Goal: Information Seeking & Learning: Learn about a topic

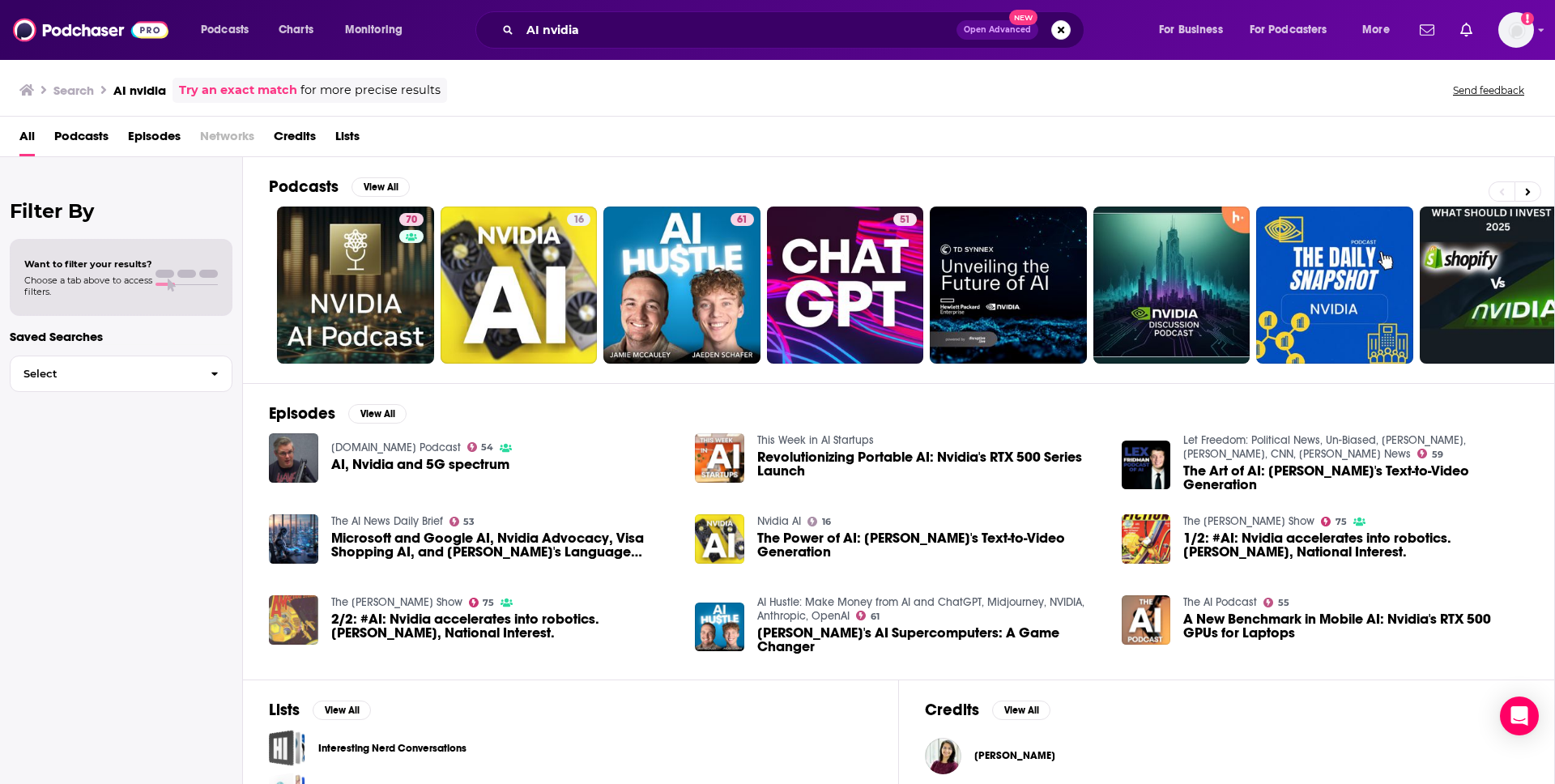
click at [362, 174] on div "Podcasts View All 70 16 61 51 + 39" at bounding box center [912, 270] width 1286 height 226
click at [368, 185] on button "View All" at bounding box center [381, 187] width 58 height 19
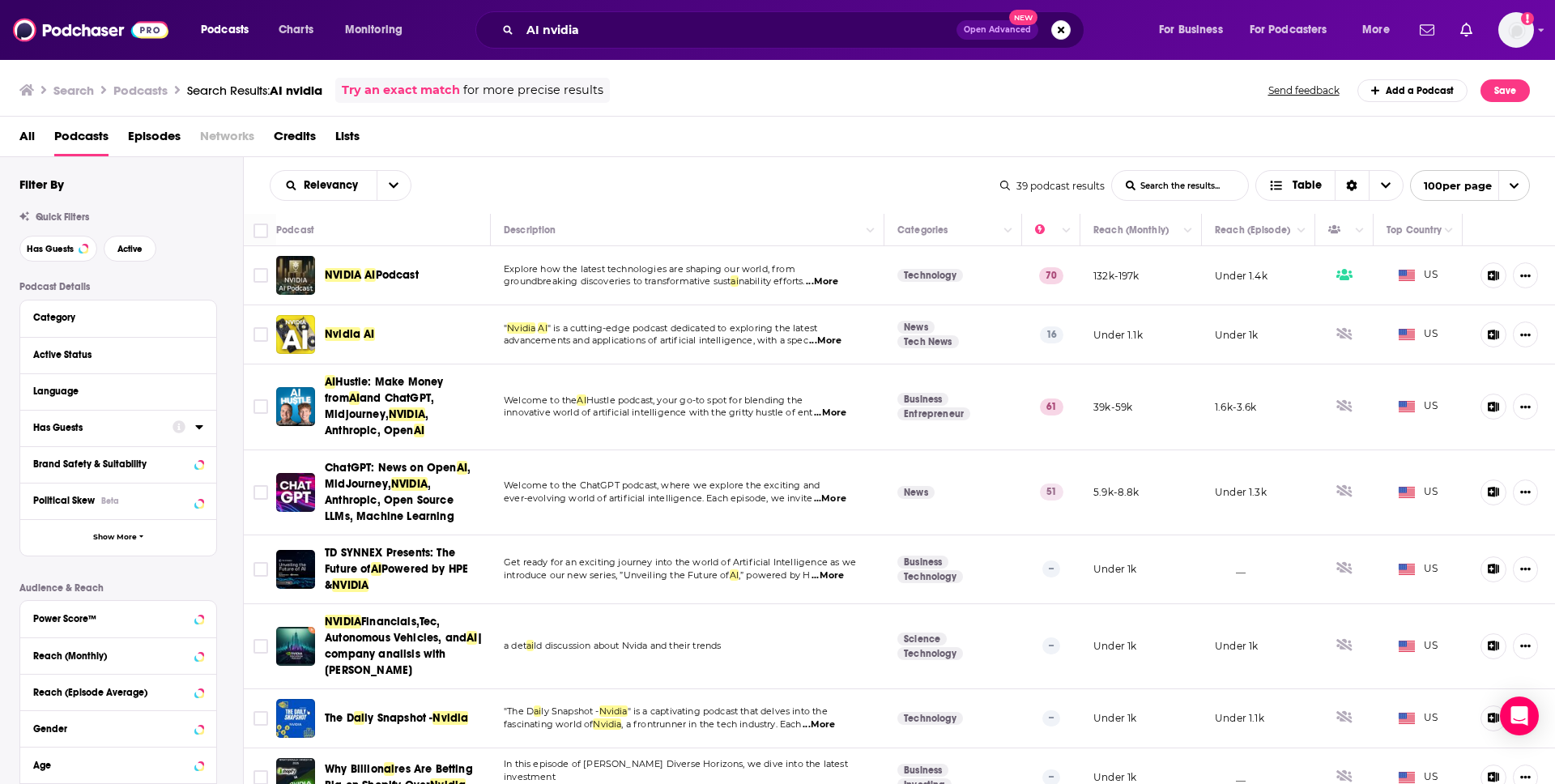
click at [89, 427] on div "Has Guests" at bounding box center [98, 427] width 129 height 11
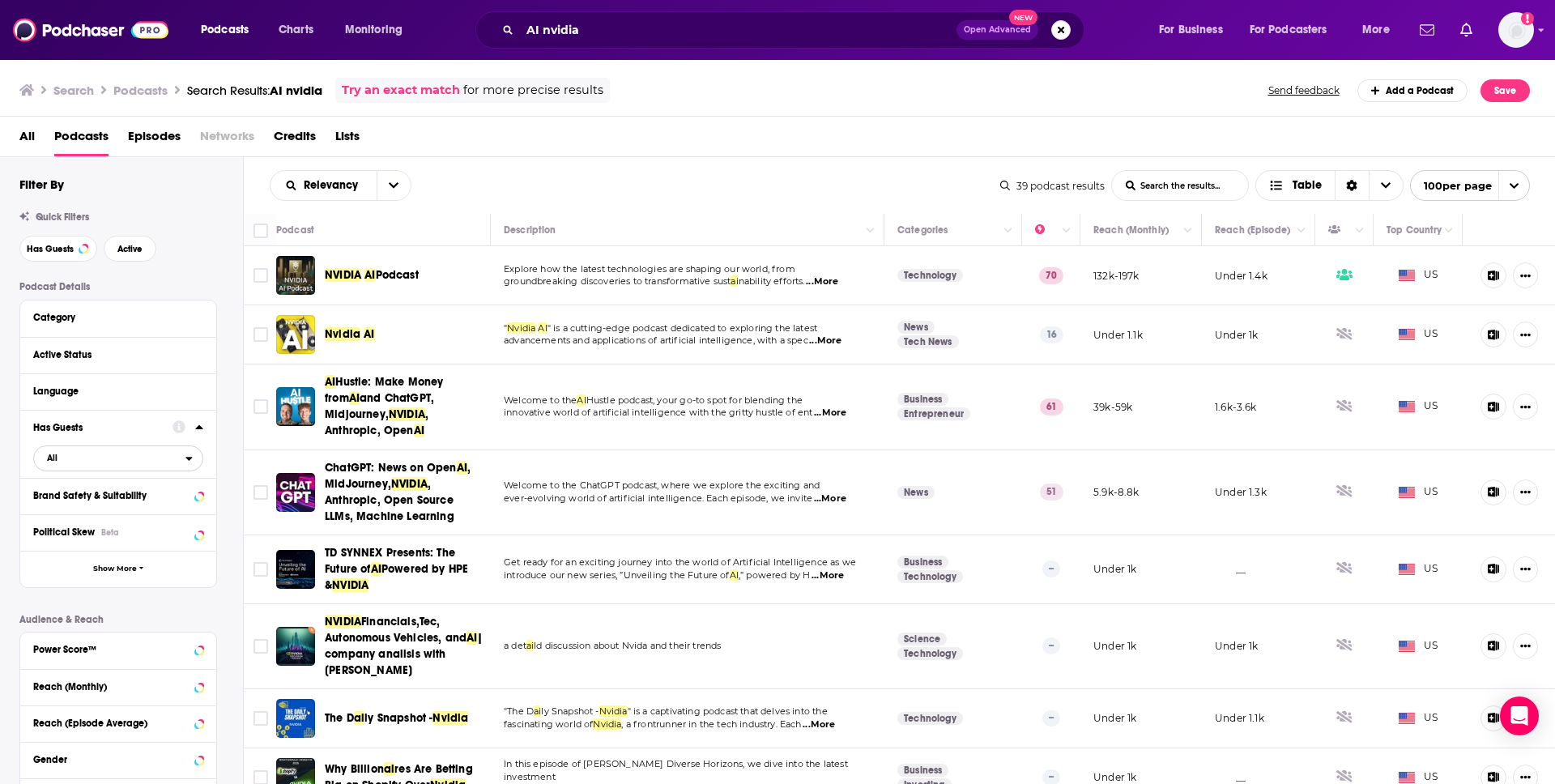
click at [93, 457] on span "All" at bounding box center [109, 457] width 151 height 21
click at [95, 510] on span "Has guests" at bounding box center [91, 512] width 100 height 9
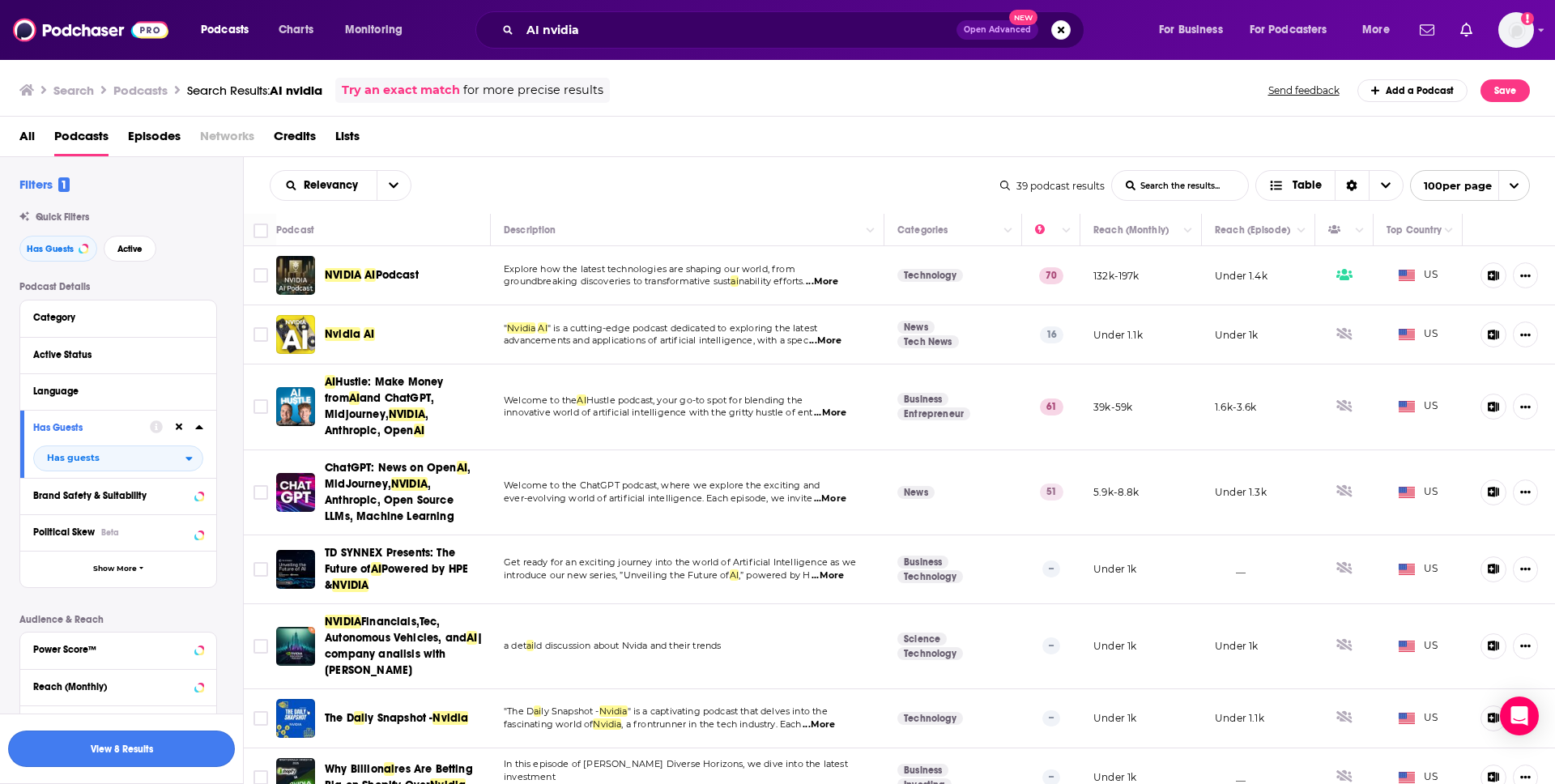
click at [206, 753] on button "View 8 Results" at bounding box center [121, 749] width 227 height 37
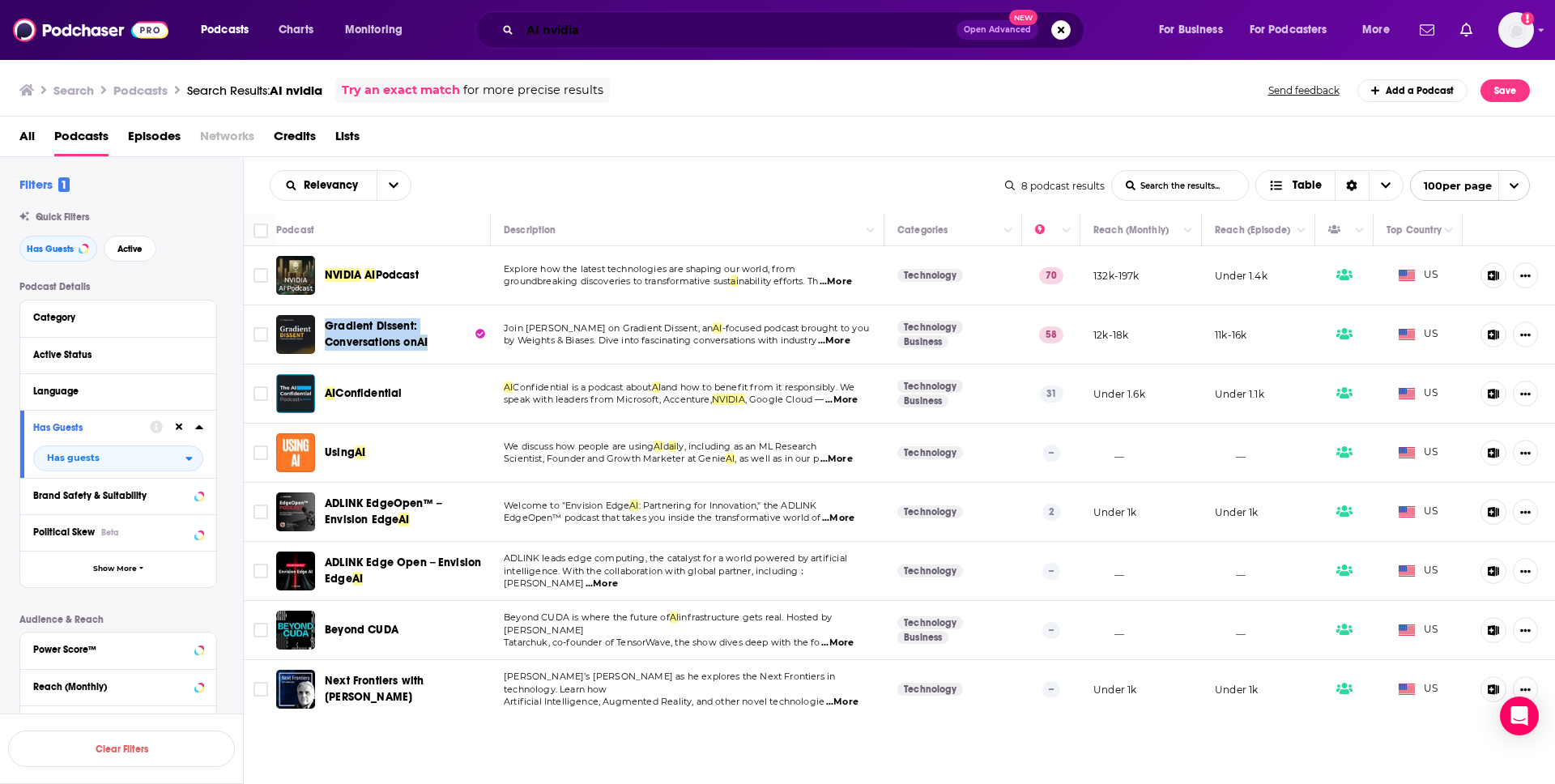
click at [635, 39] on input "AI nvidia" at bounding box center [739, 30] width 437 height 26
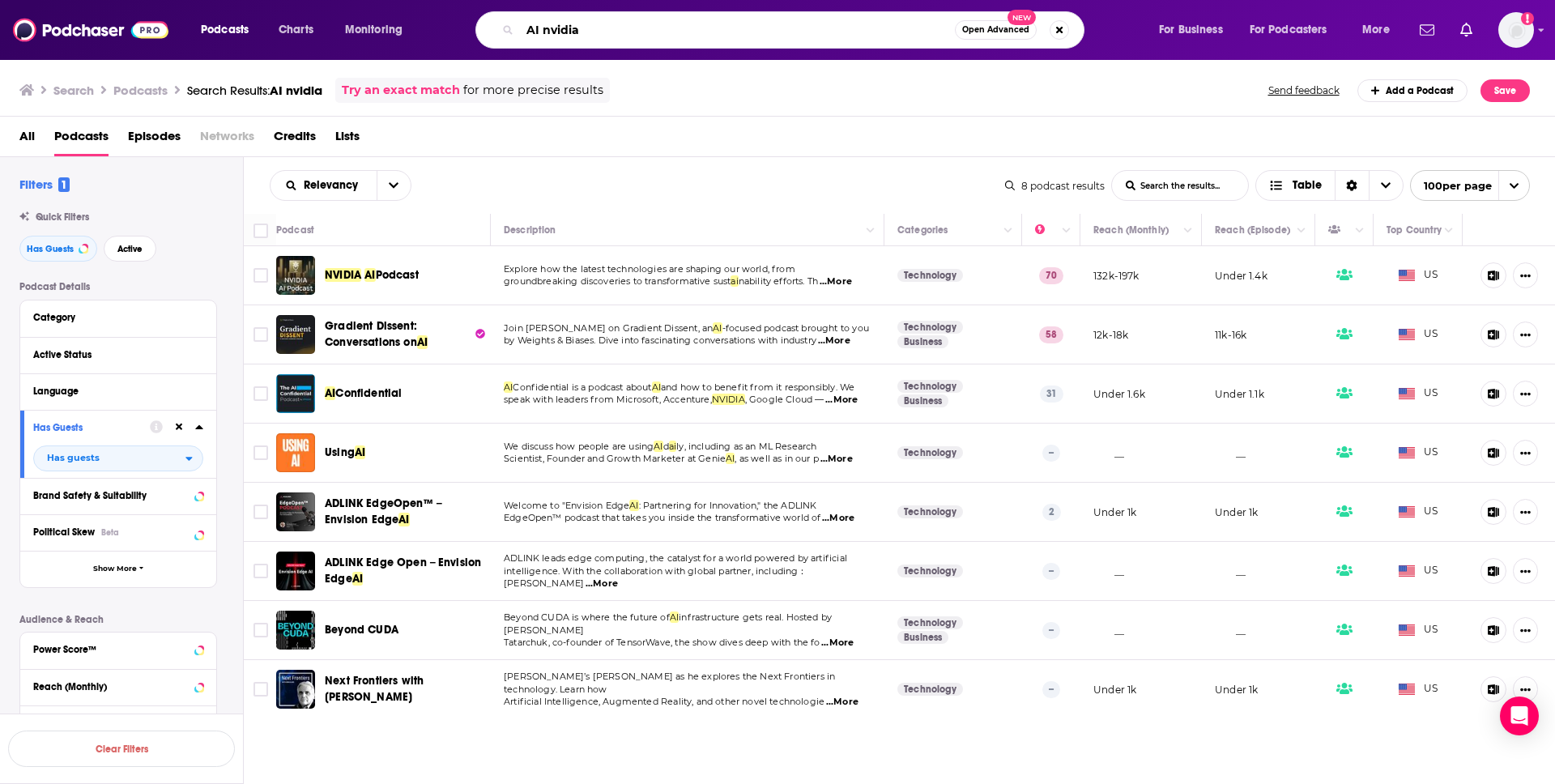
click at [635, 39] on input "AI nvidia" at bounding box center [738, 30] width 435 height 26
type input "AI"
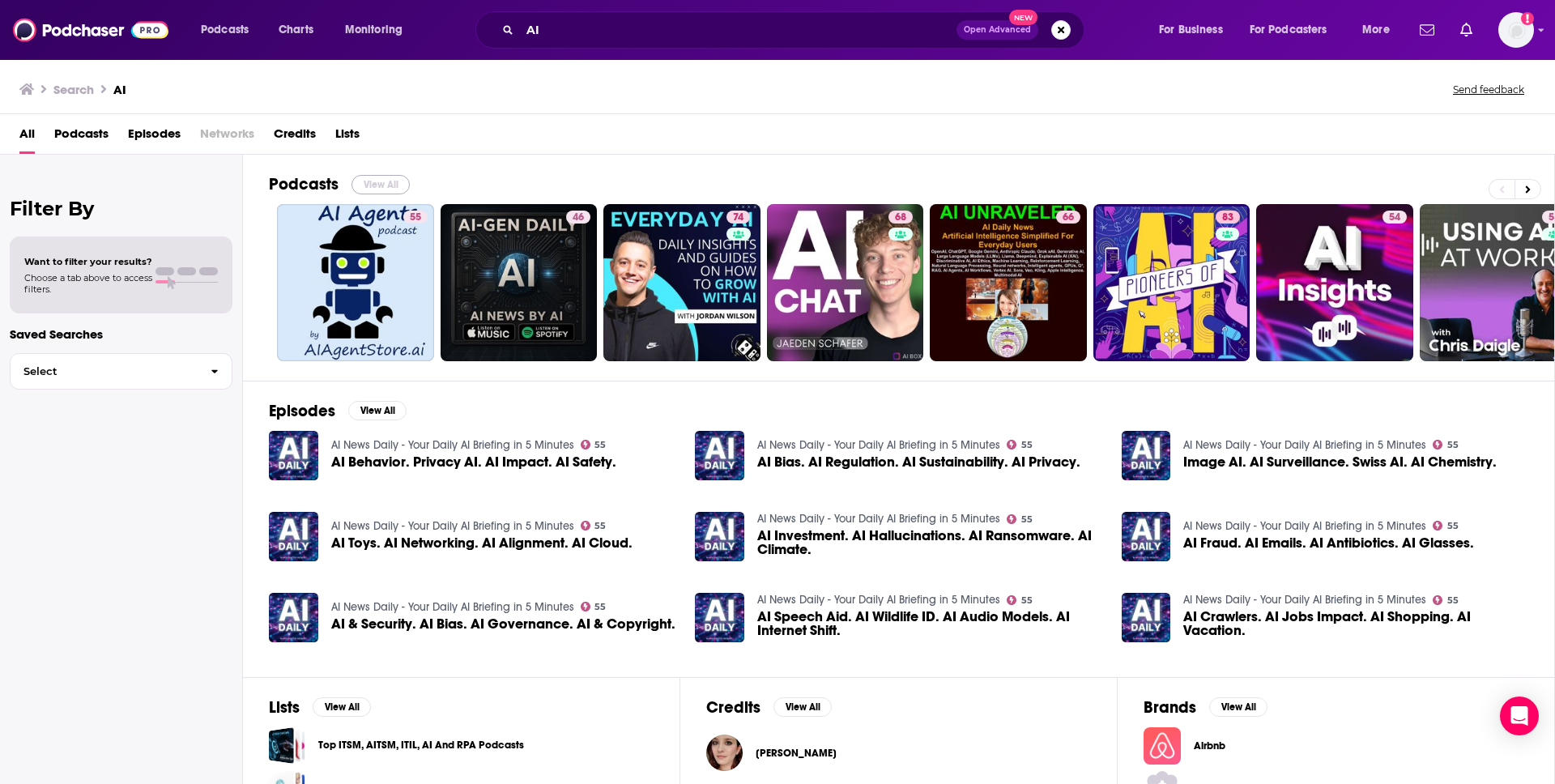
click at [368, 185] on button "View All" at bounding box center [381, 184] width 58 height 19
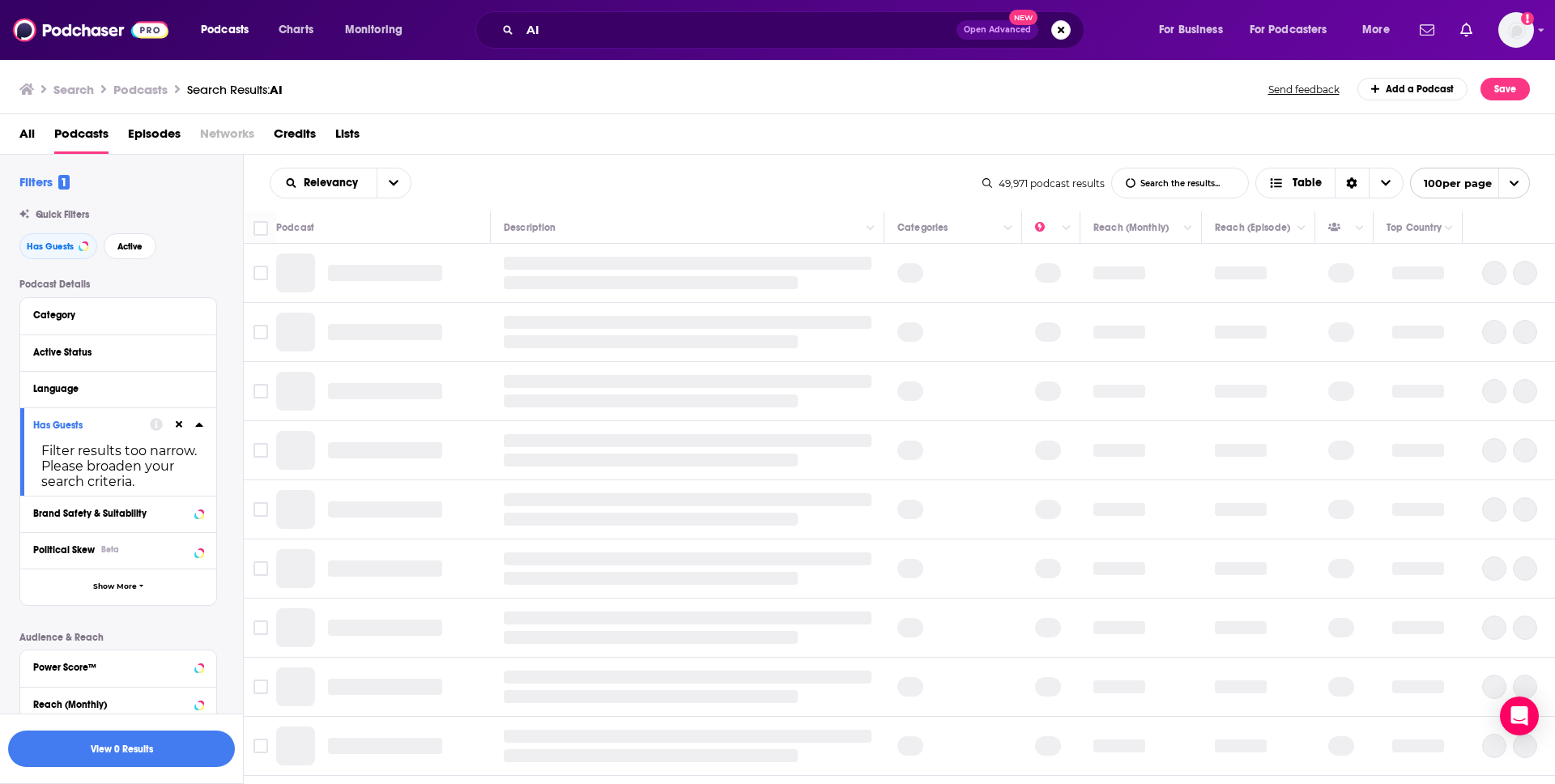
click at [67, 431] on div "Has Guests" at bounding box center [86, 425] width 107 height 11
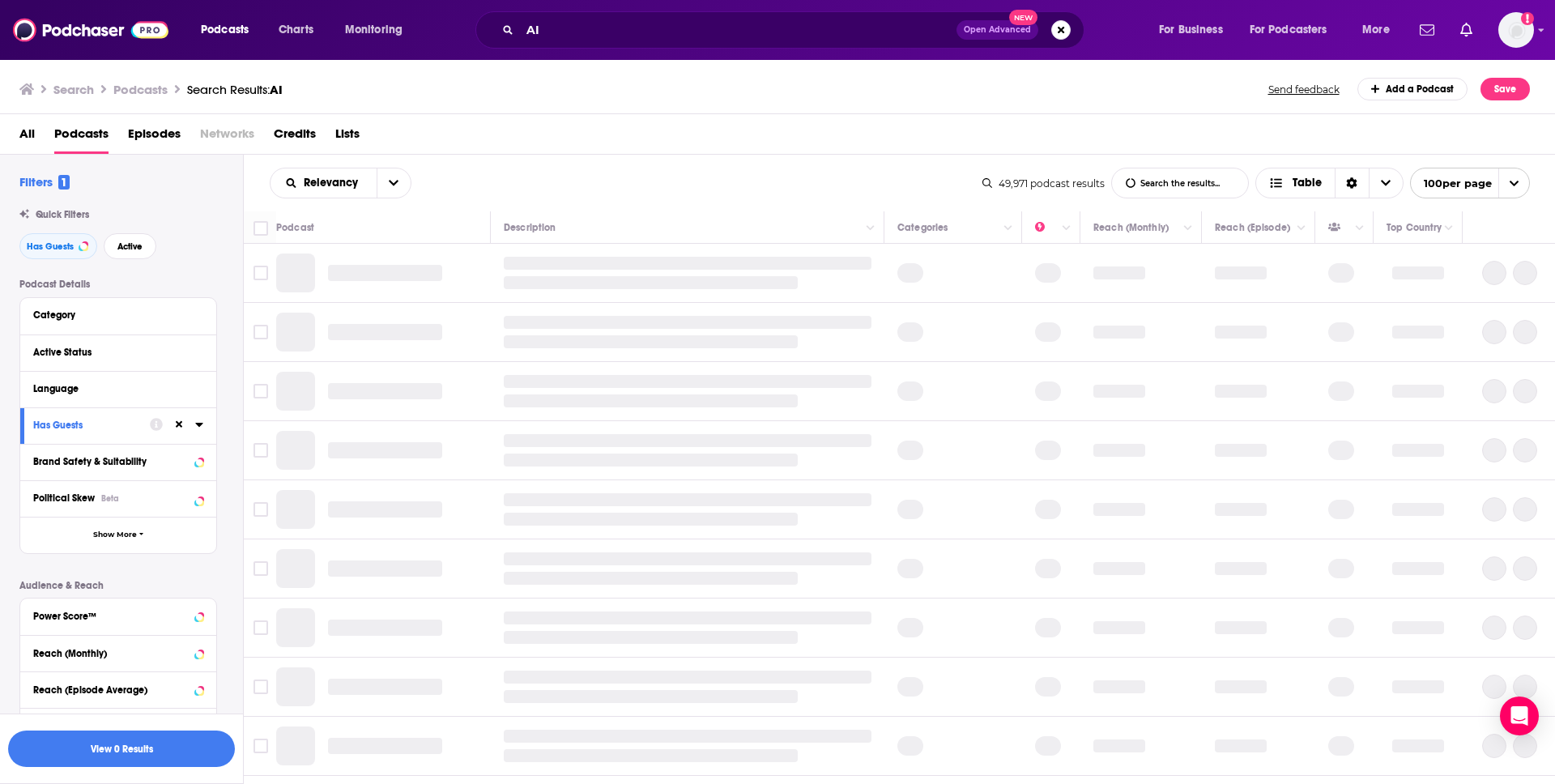
click at [77, 420] on div "Has Guests" at bounding box center [86, 425] width 107 height 11
click at [196, 425] on icon at bounding box center [199, 424] width 8 height 13
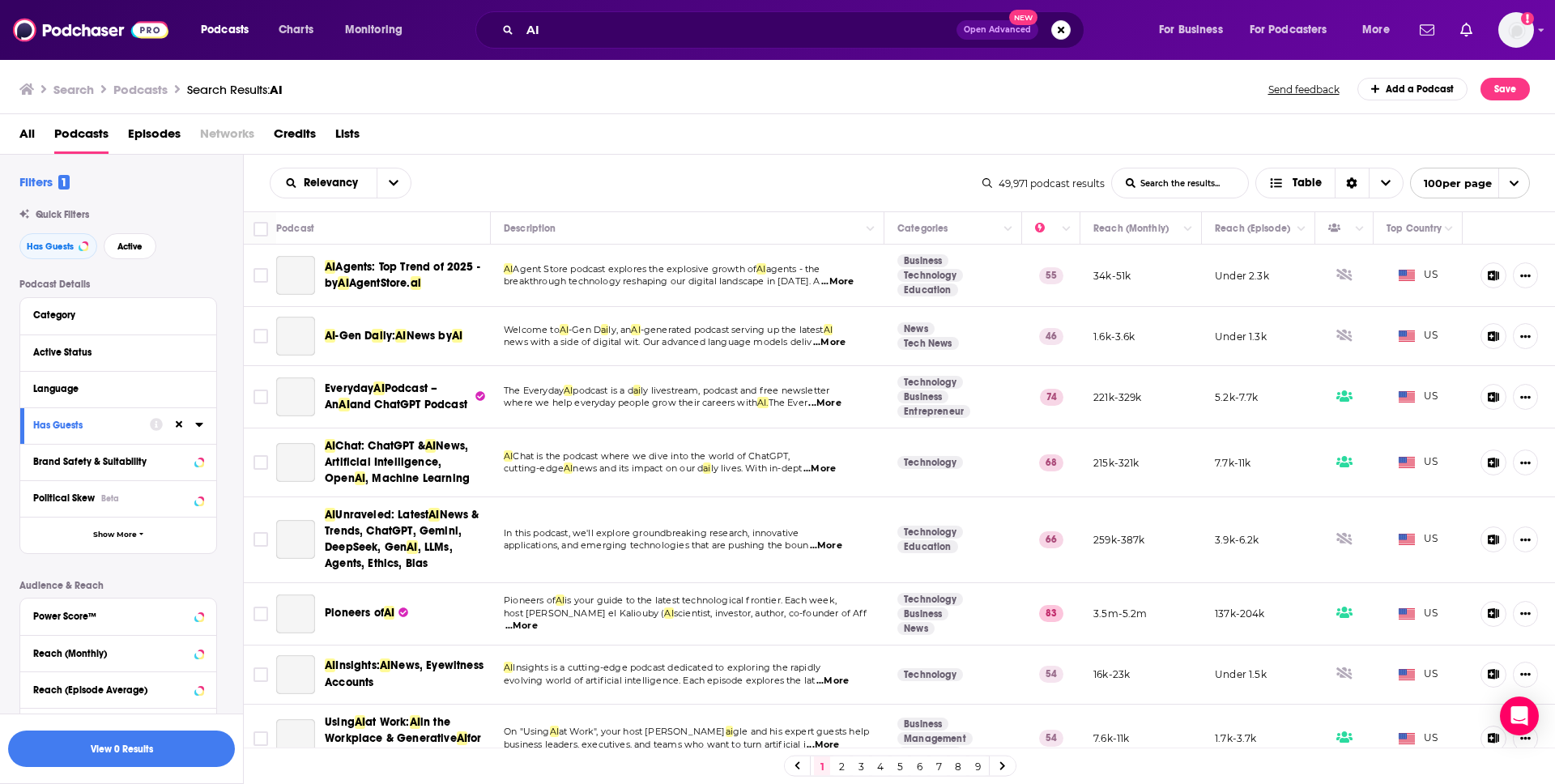
click at [197, 426] on icon at bounding box center [199, 424] width 7 height 4
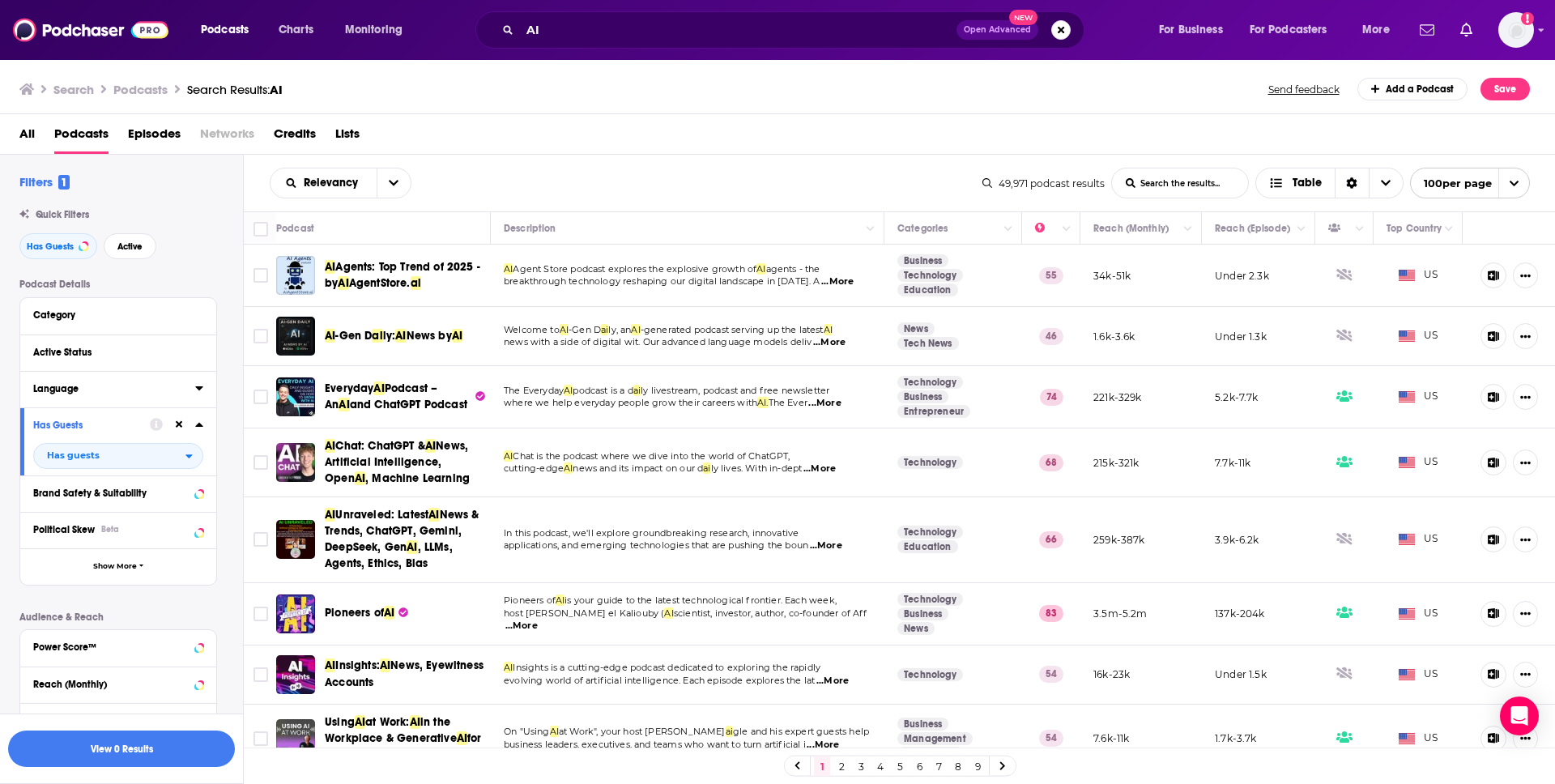
click at [62, 379] on button "Language" at bounding box center [114, 388] width 162 height 20
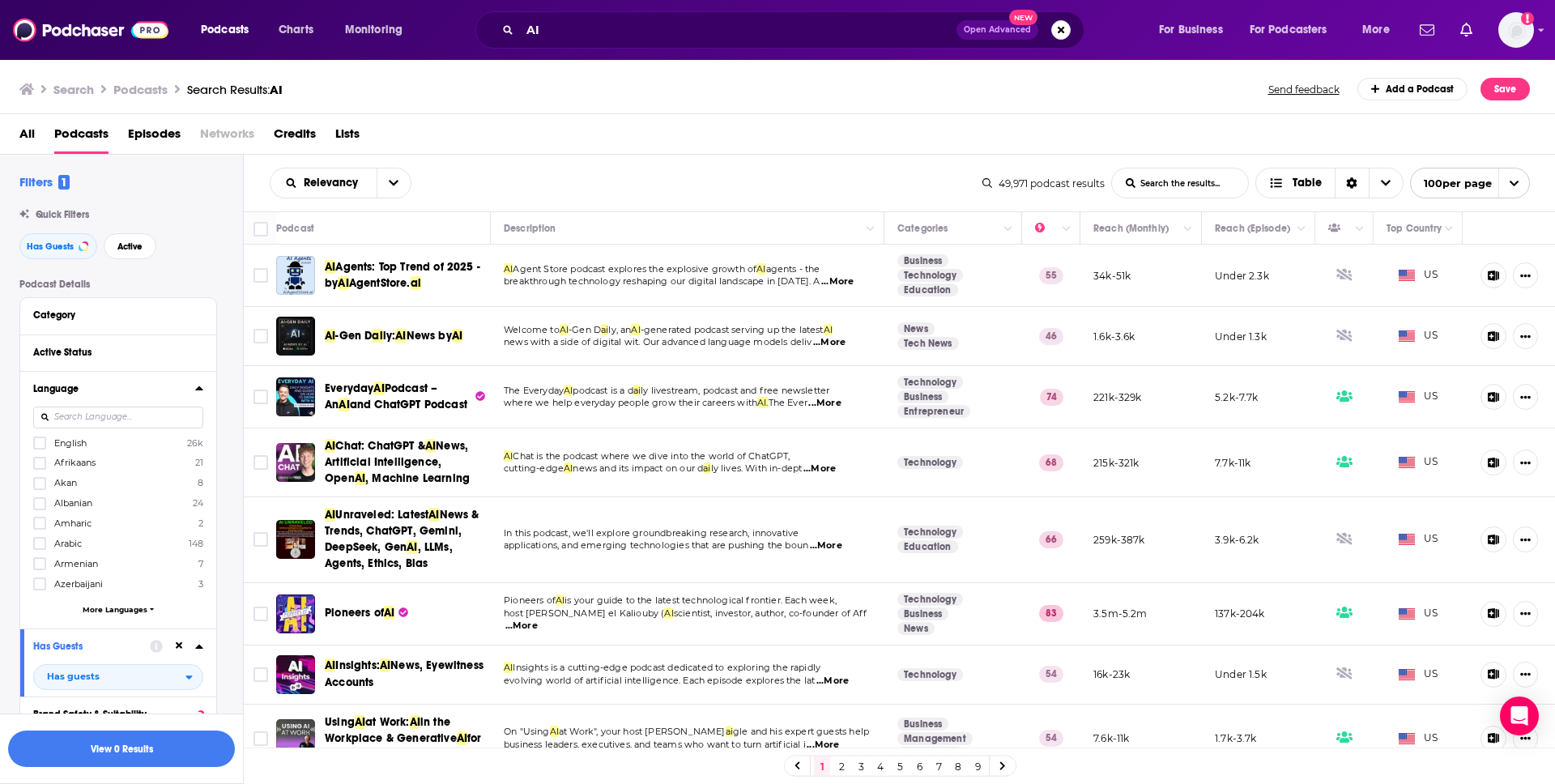
click at [98, 418] on input at bounding box center [118, 417] width 170 height 22
click at [73, 444] on span "English" at bounding box center [70, 443] width 32 height 11
click at [39, 448] on input "multiSelectOption-en-0" at bounding box center [39, 448] width 0 height 0
click at [92, 316] on div "Category" at bounding box center [108, 314] width 151 height 11
click at [208, 313] on div "Category" at bounding box center [118, 316] width 196 height 37
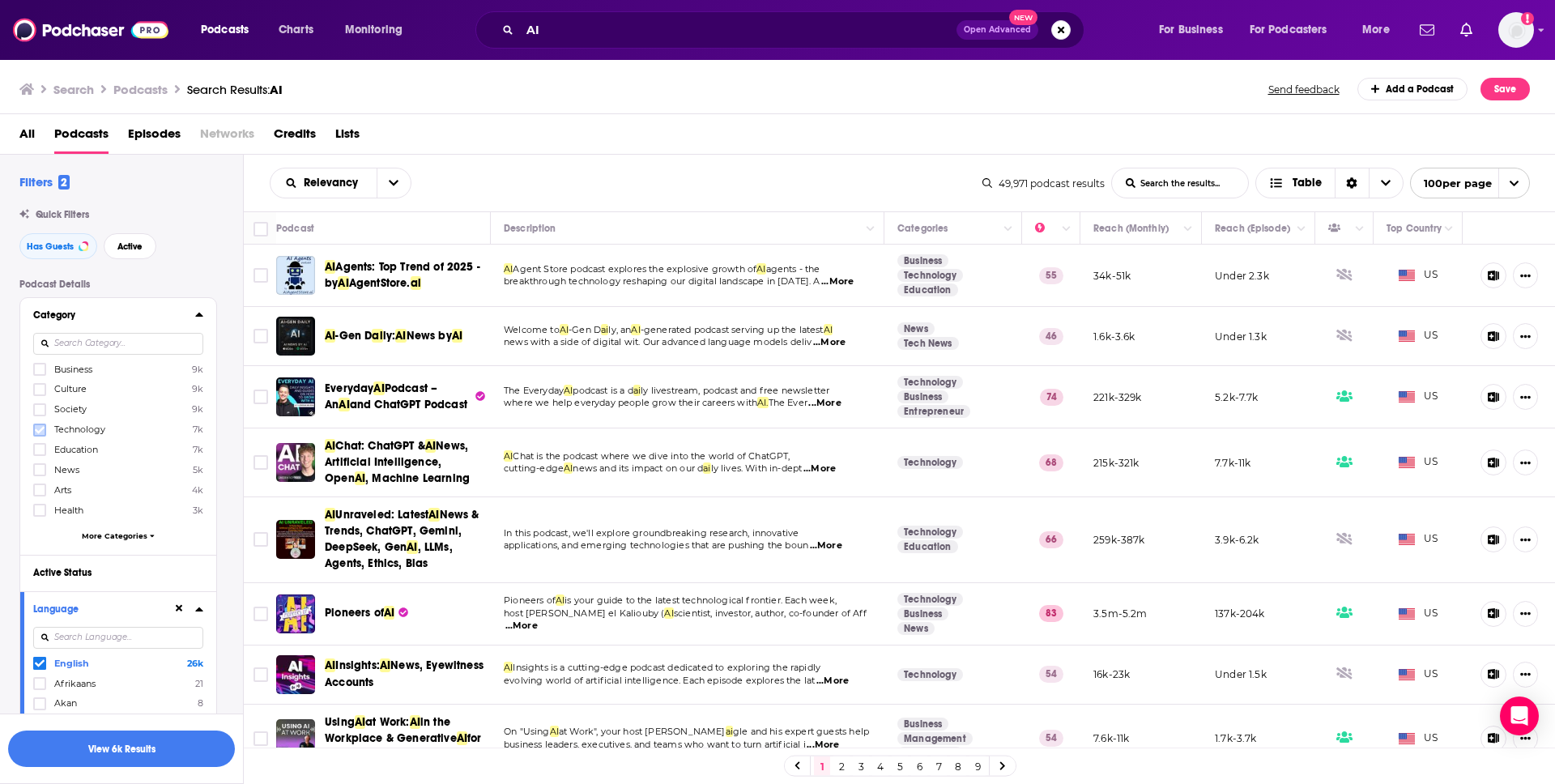
click at [45, 434] on label at bounding box center [39, 430] width 13 height 13
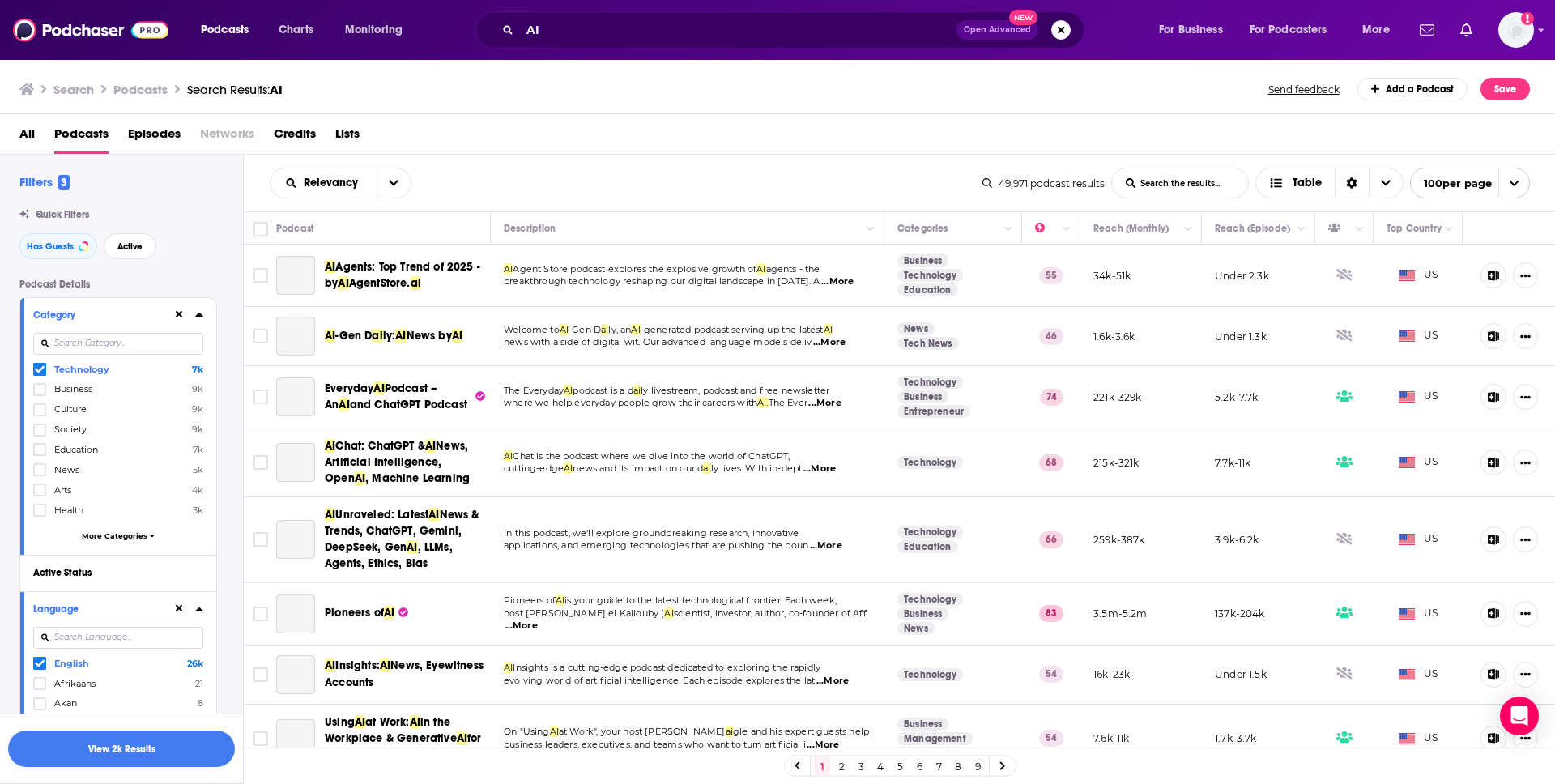
scroll to position [669, 0]
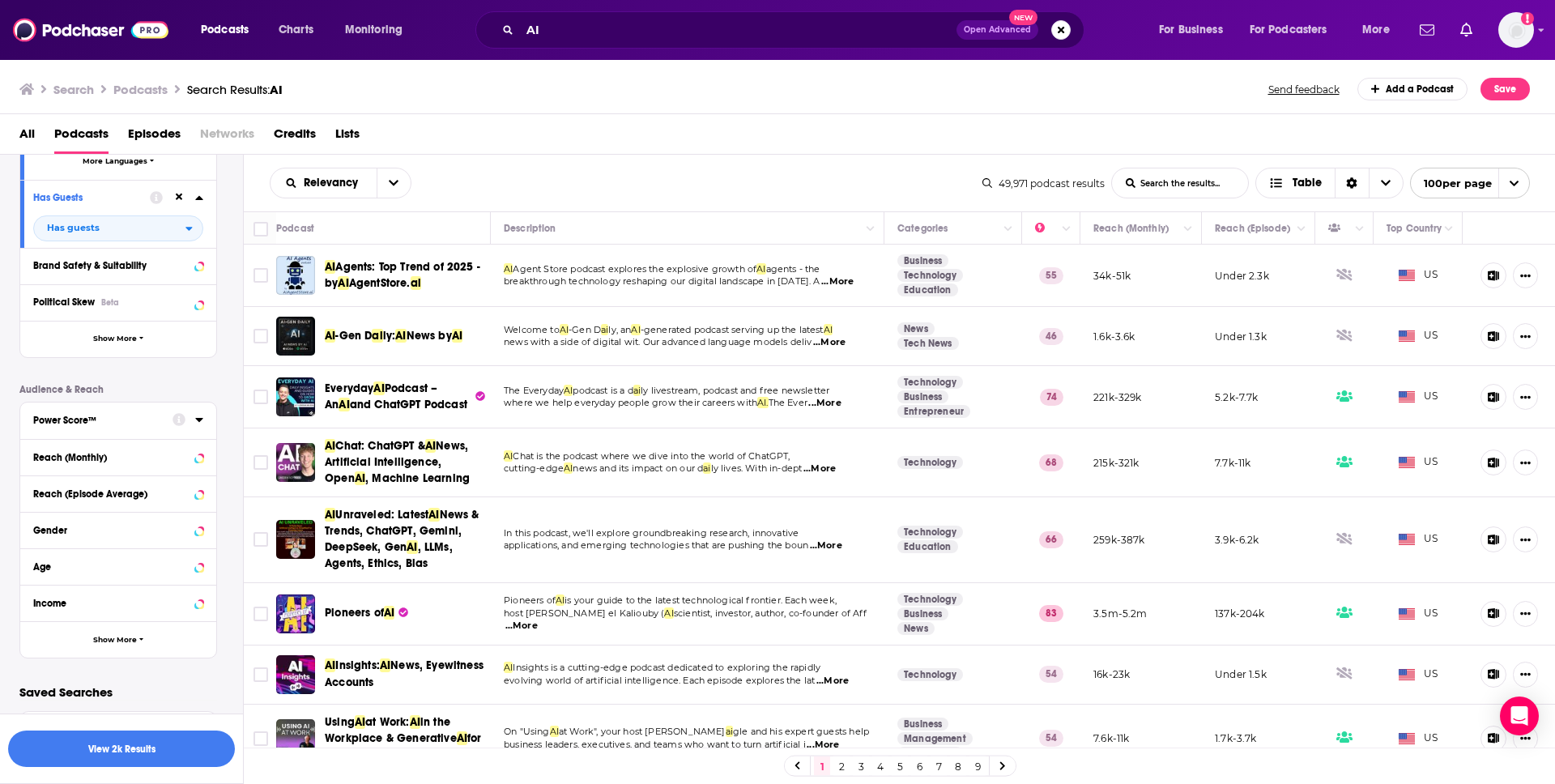
click at [201, 420] on icon at bounding box center [199, 420] width 7 height 4
click at [181, 422] on icon at bounding box center [179, 419] width 13 height 13
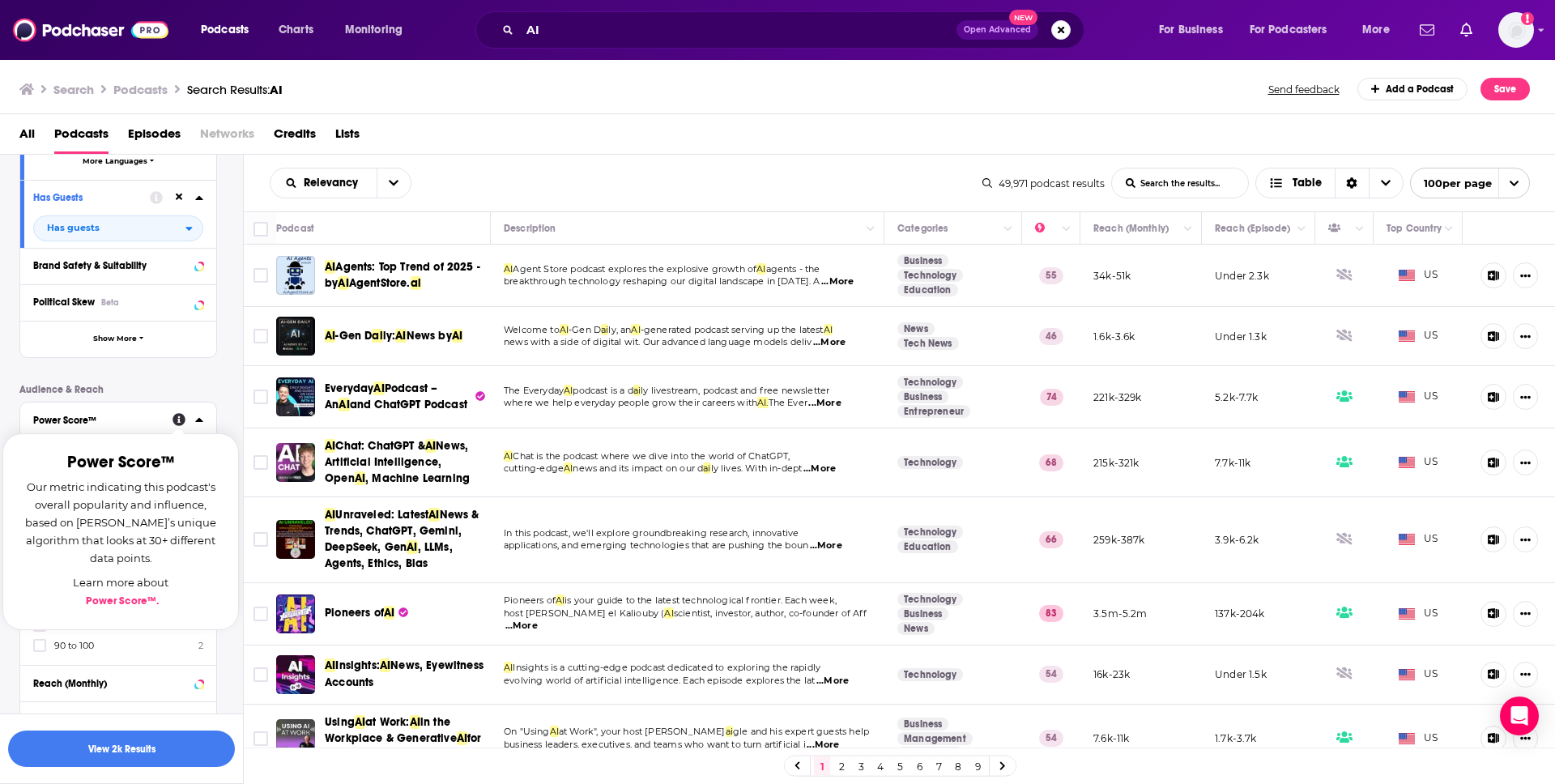
click at [176, 421] on icon at bounding box center [179, 419] width 13 height 13
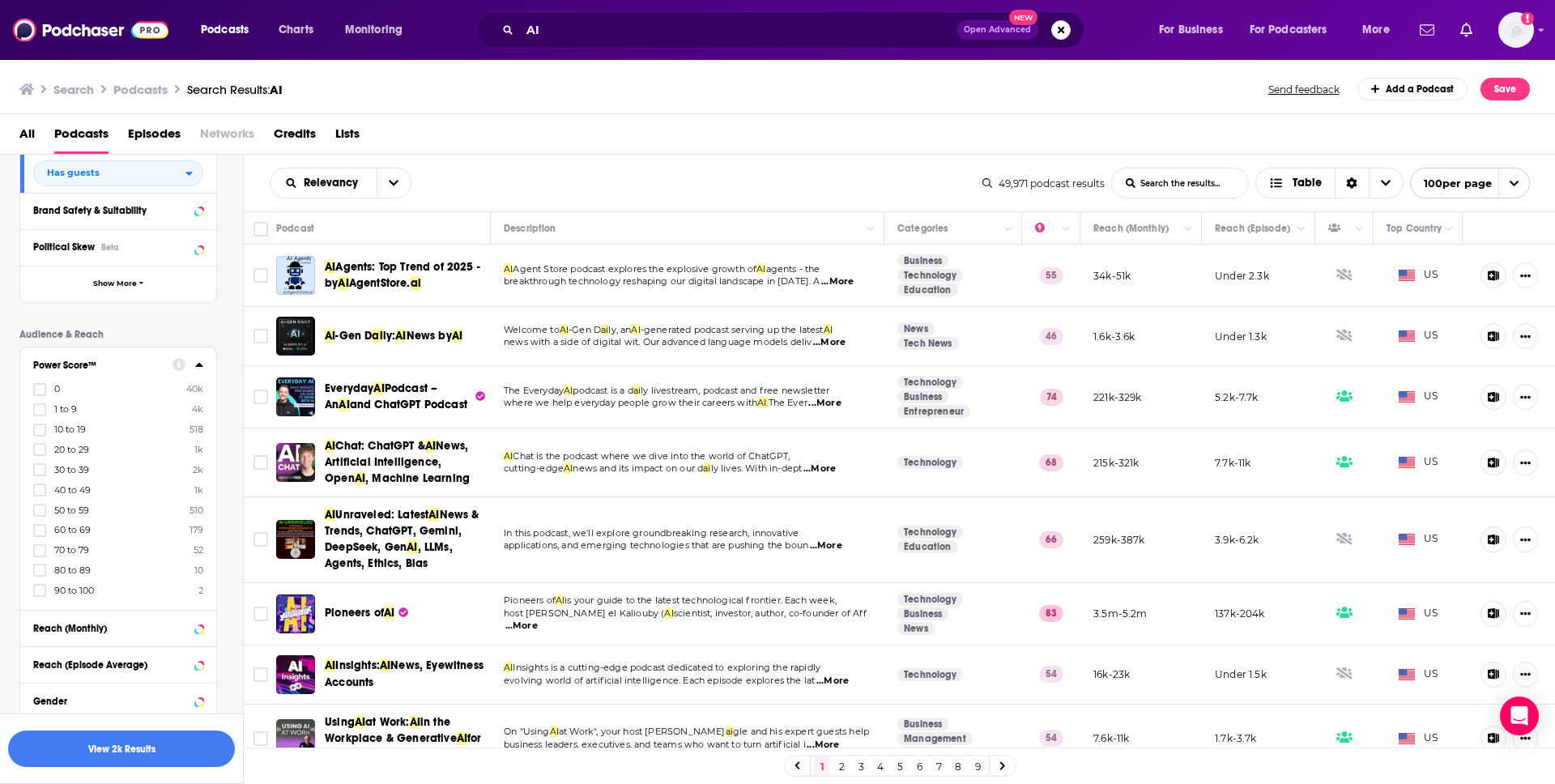
scroll to position [725, 0]
click at [37, 511] on icon at bounding box center [39, 509] width 10 height 7
click at [45, 534] on label at bounding box center [39, 529] width 13 height 13
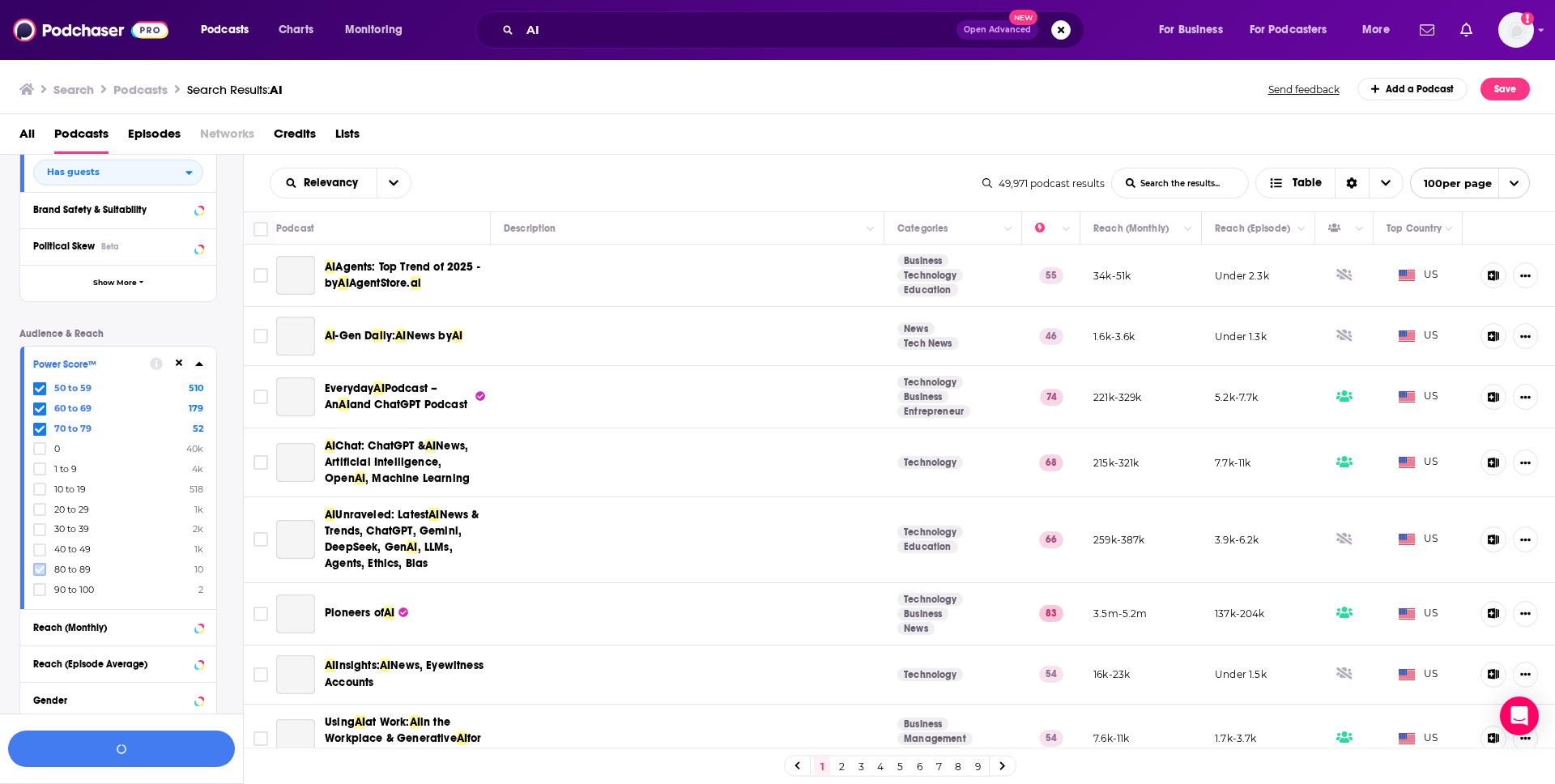
click at [41, 567] on icon at bounding box center [39, 569] width 10 height 10
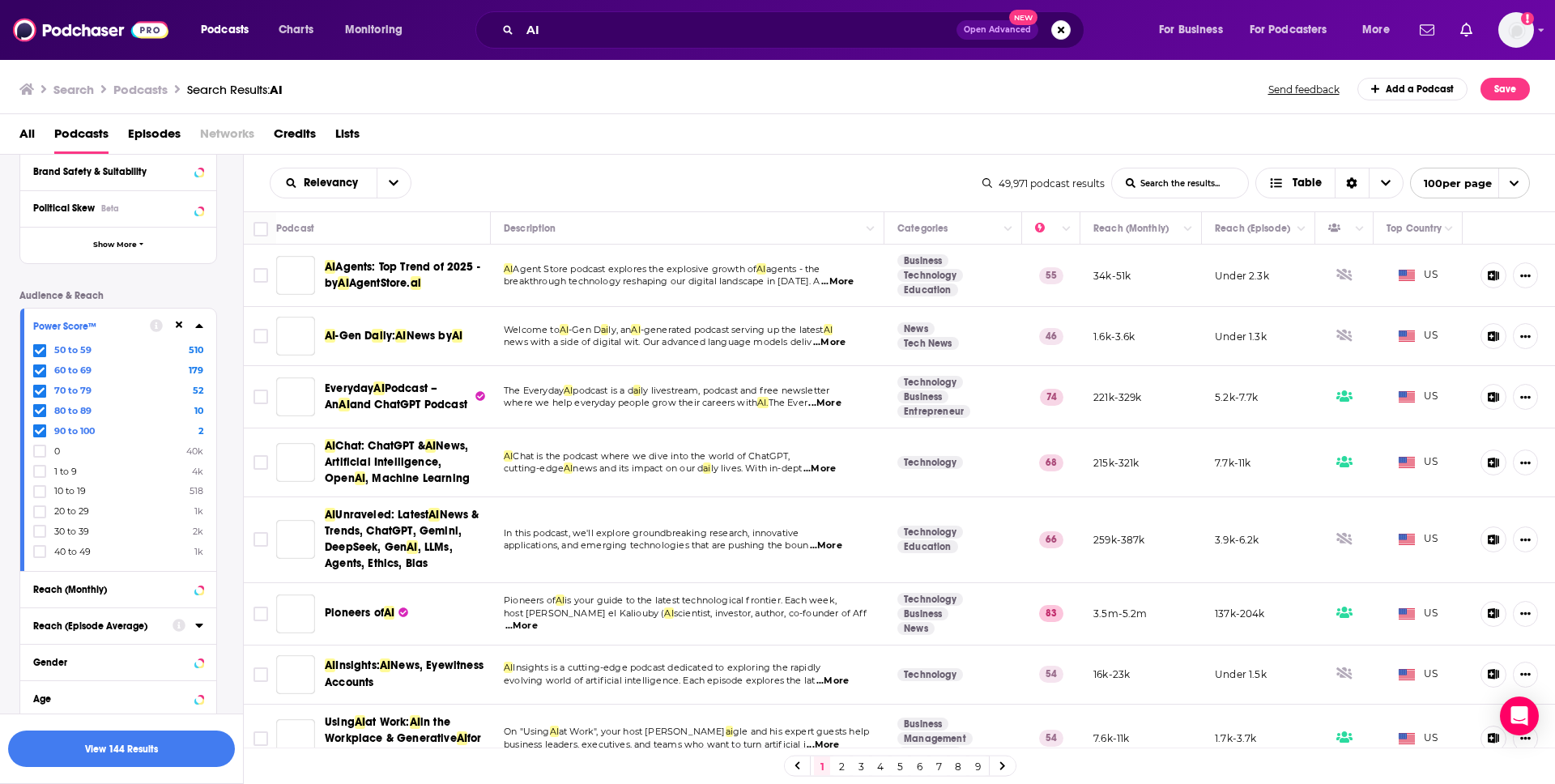
scroll to position [842, 0]
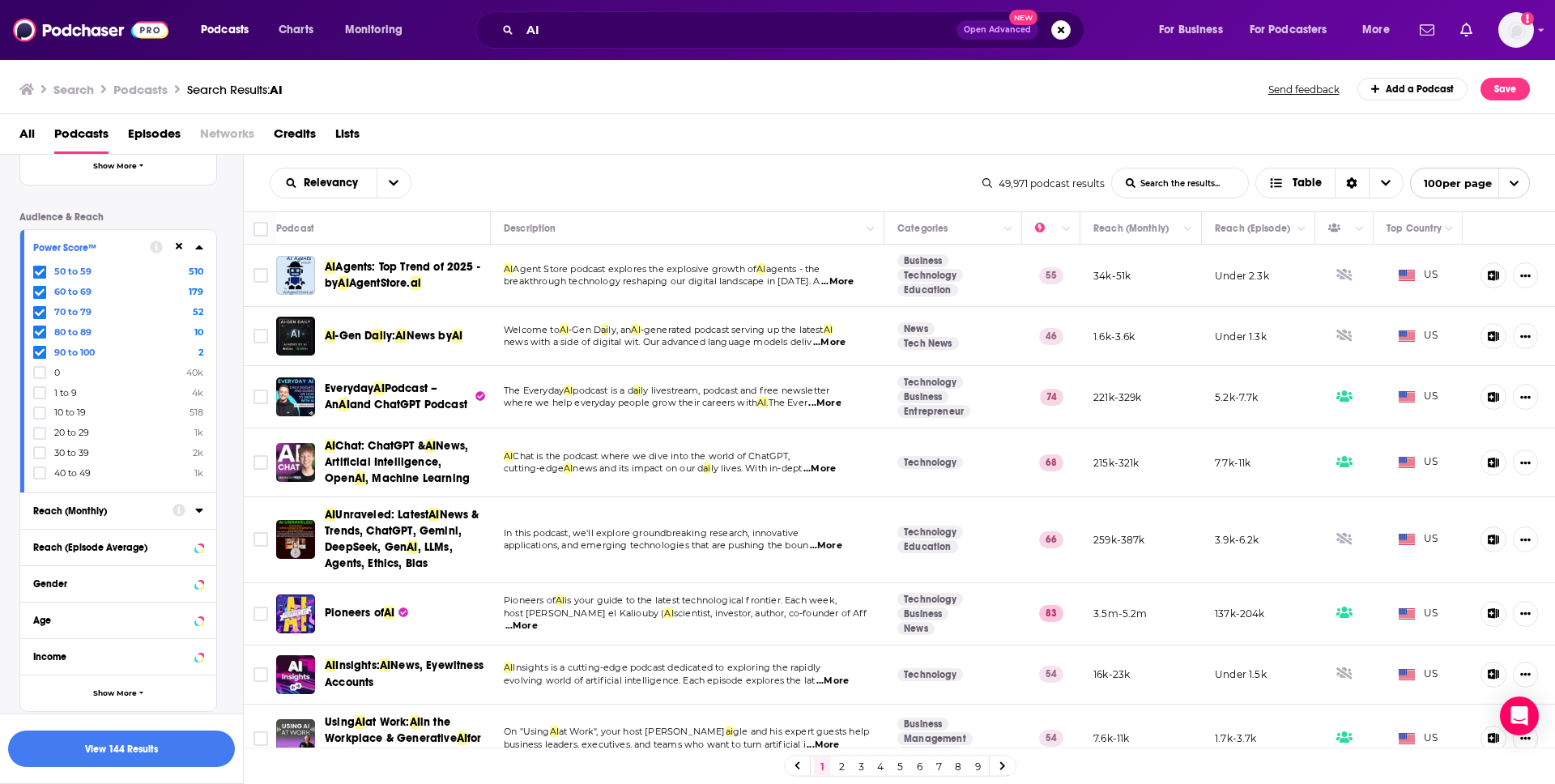
click at [202, 512] on icon at bounding box center [199, 510] width 8 height 13
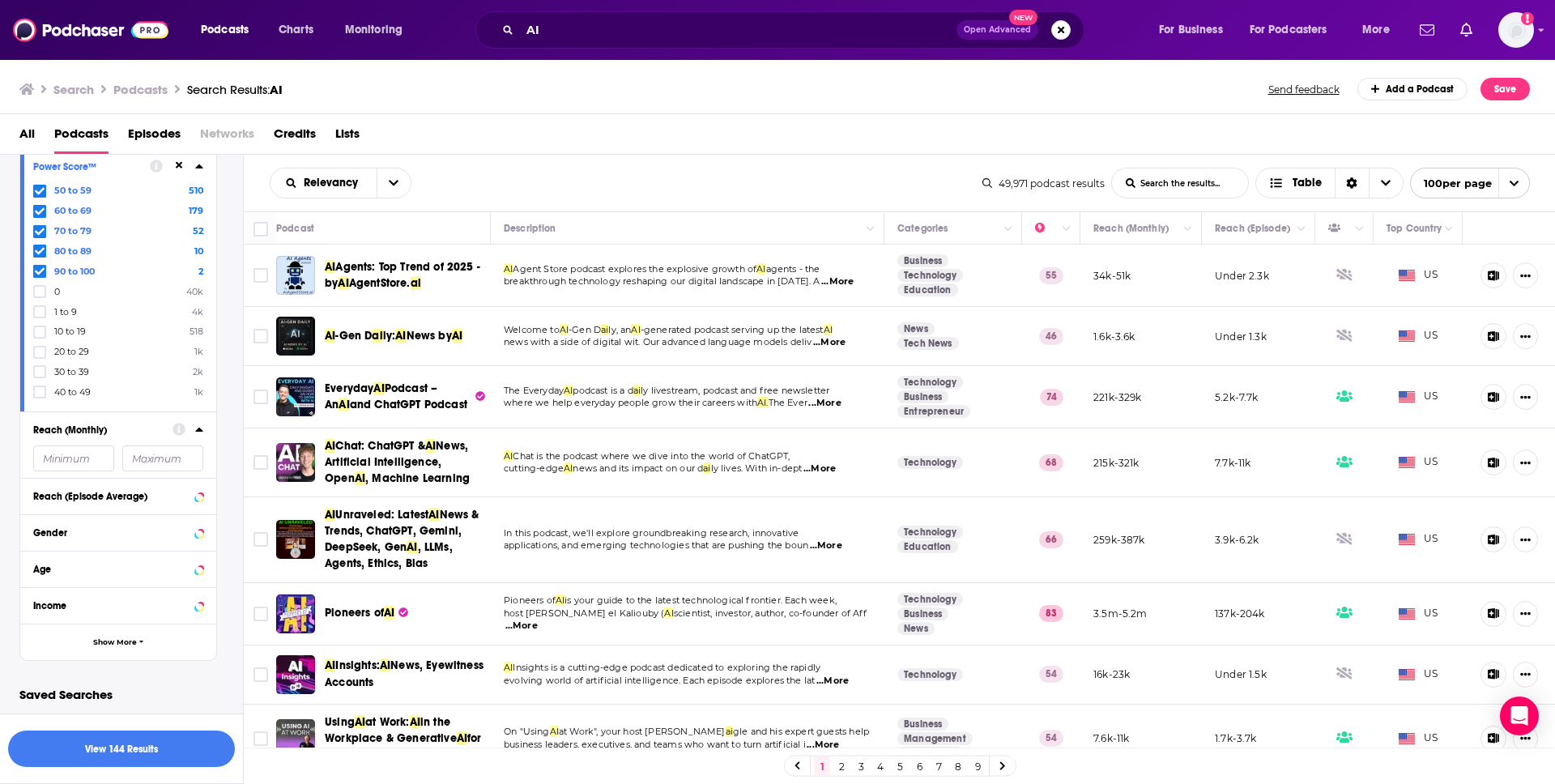
scroll to position [925, 0]
click at [191, 750] on button "View 144 Results" at bounding box center [121, 749] width 227 height 37
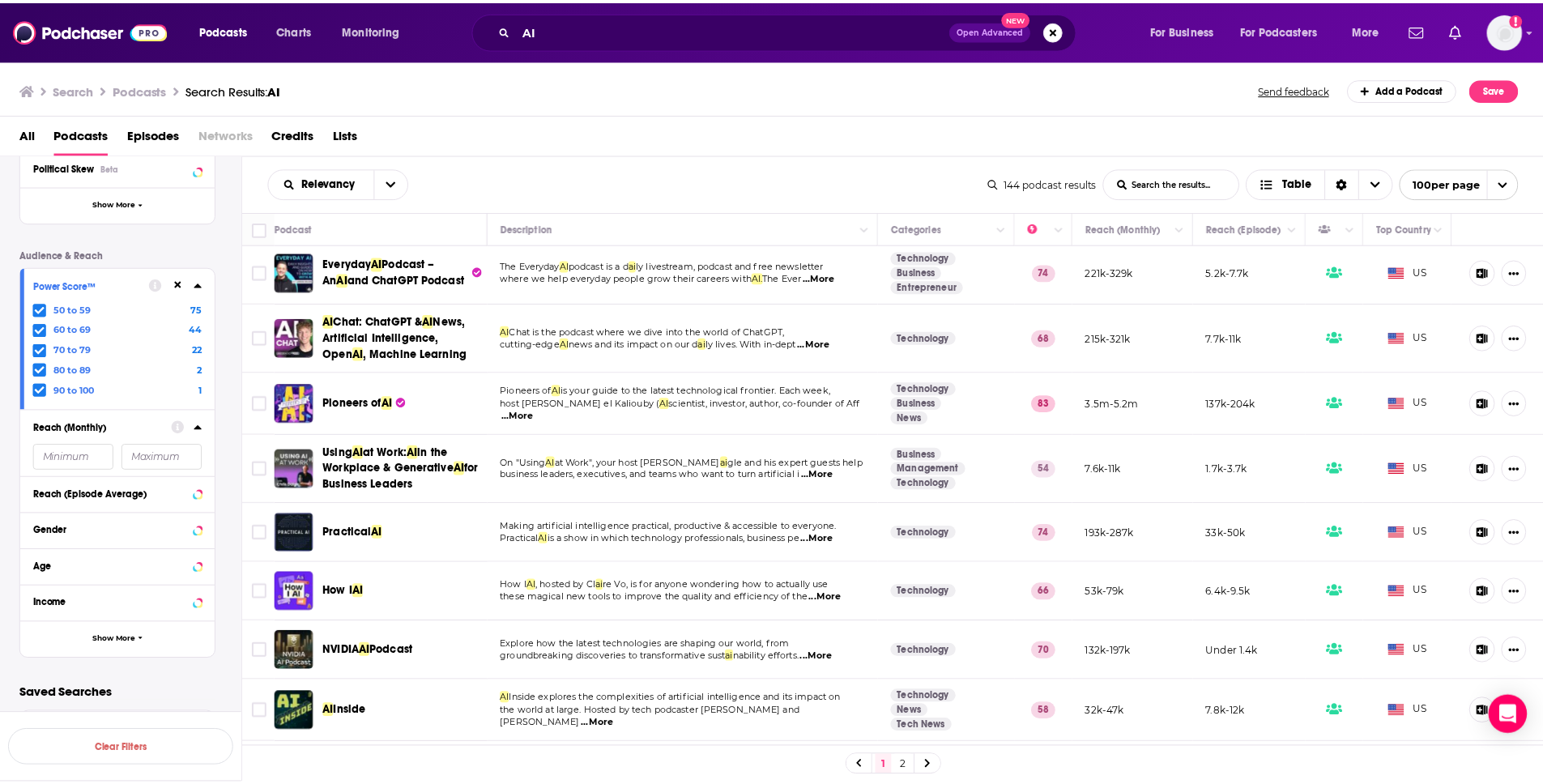
scroll to position [6, 0]
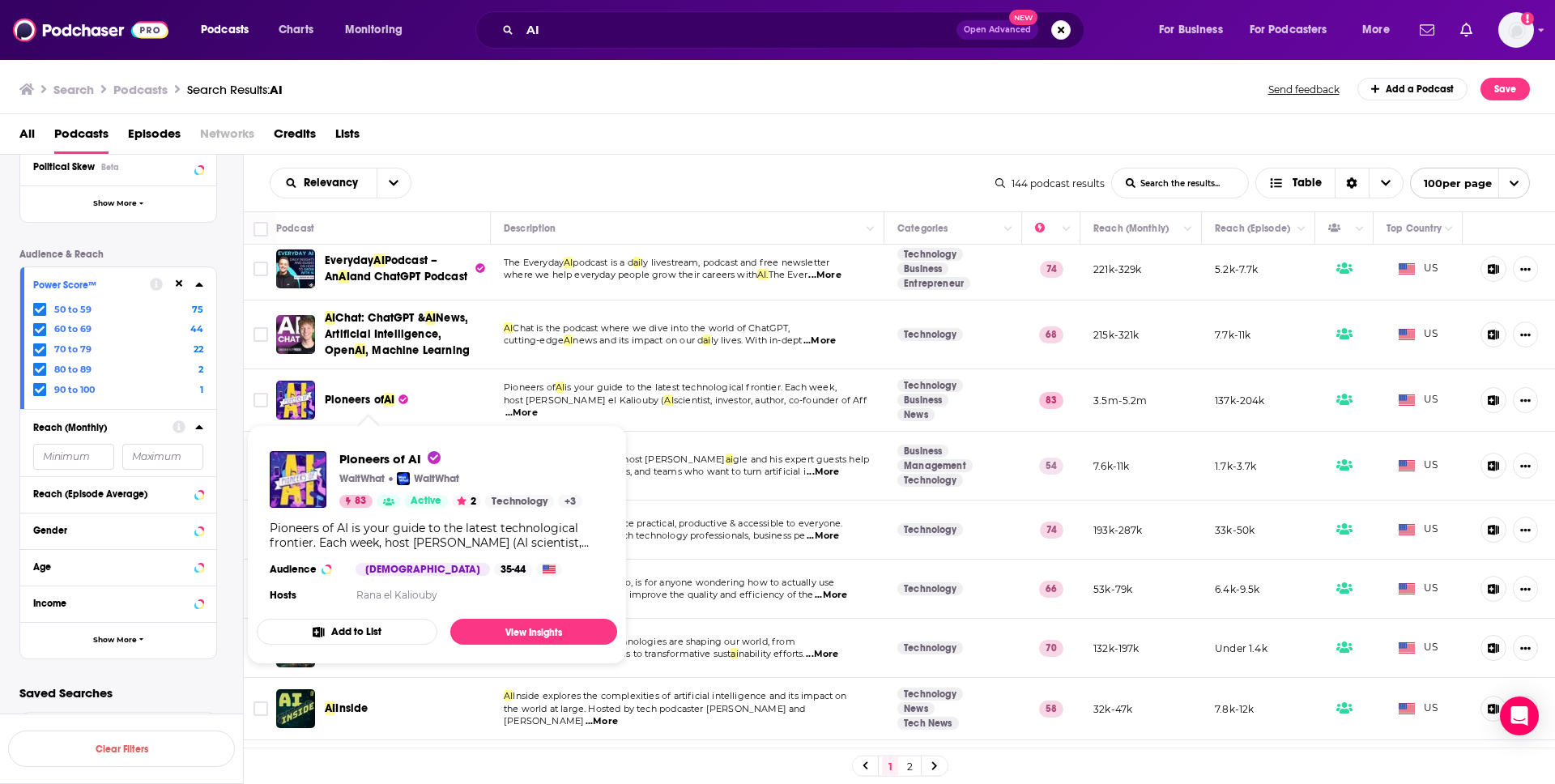
click at [352, 401] on span "Pioneers of" at bounding box center [354, 400] width 59 height 14
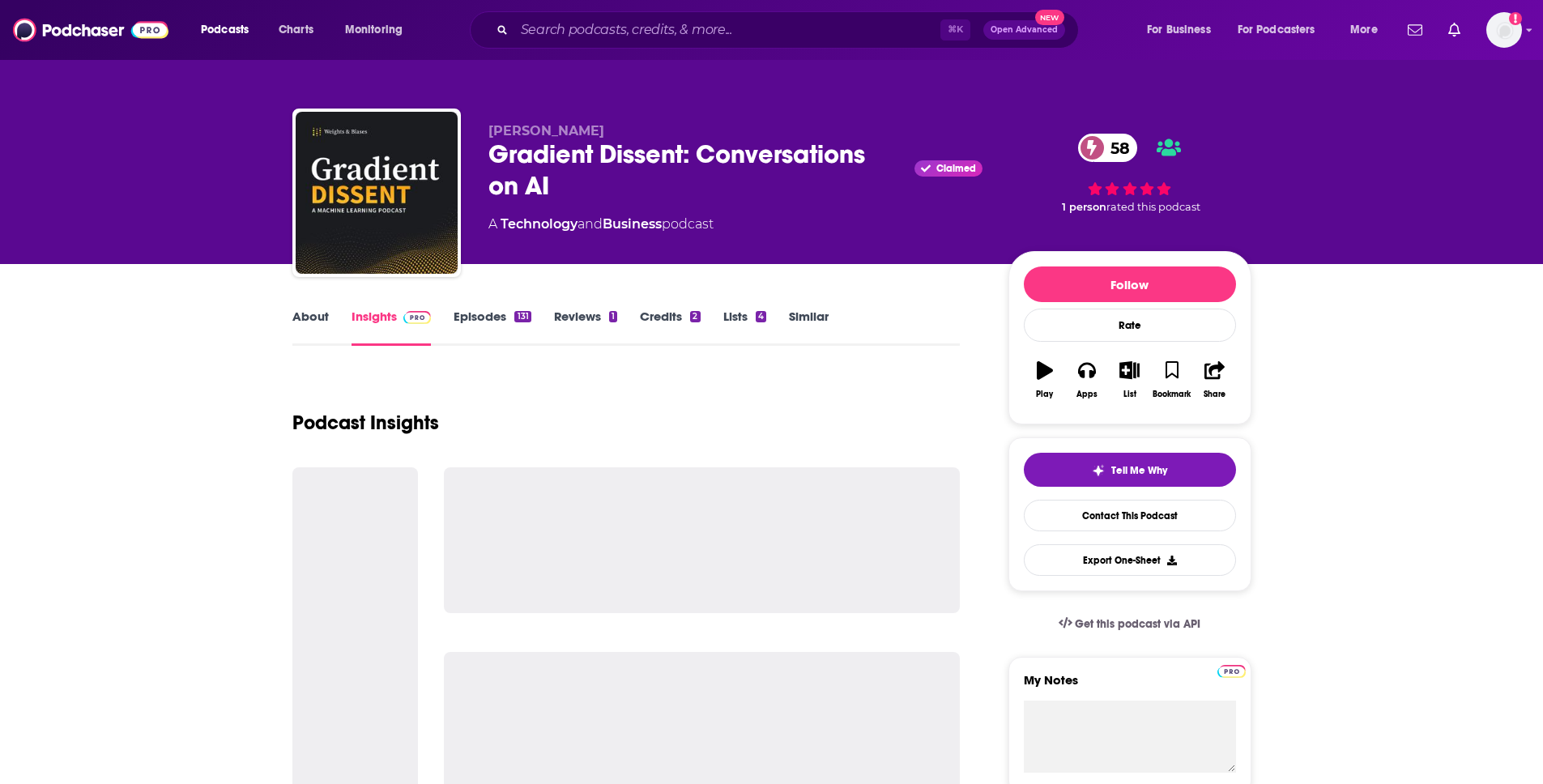
click at [523, 143] on div "Gradient Dissent: Conversations on AI Claimed 58" at bounding box center [735, 170] width 494 height 63
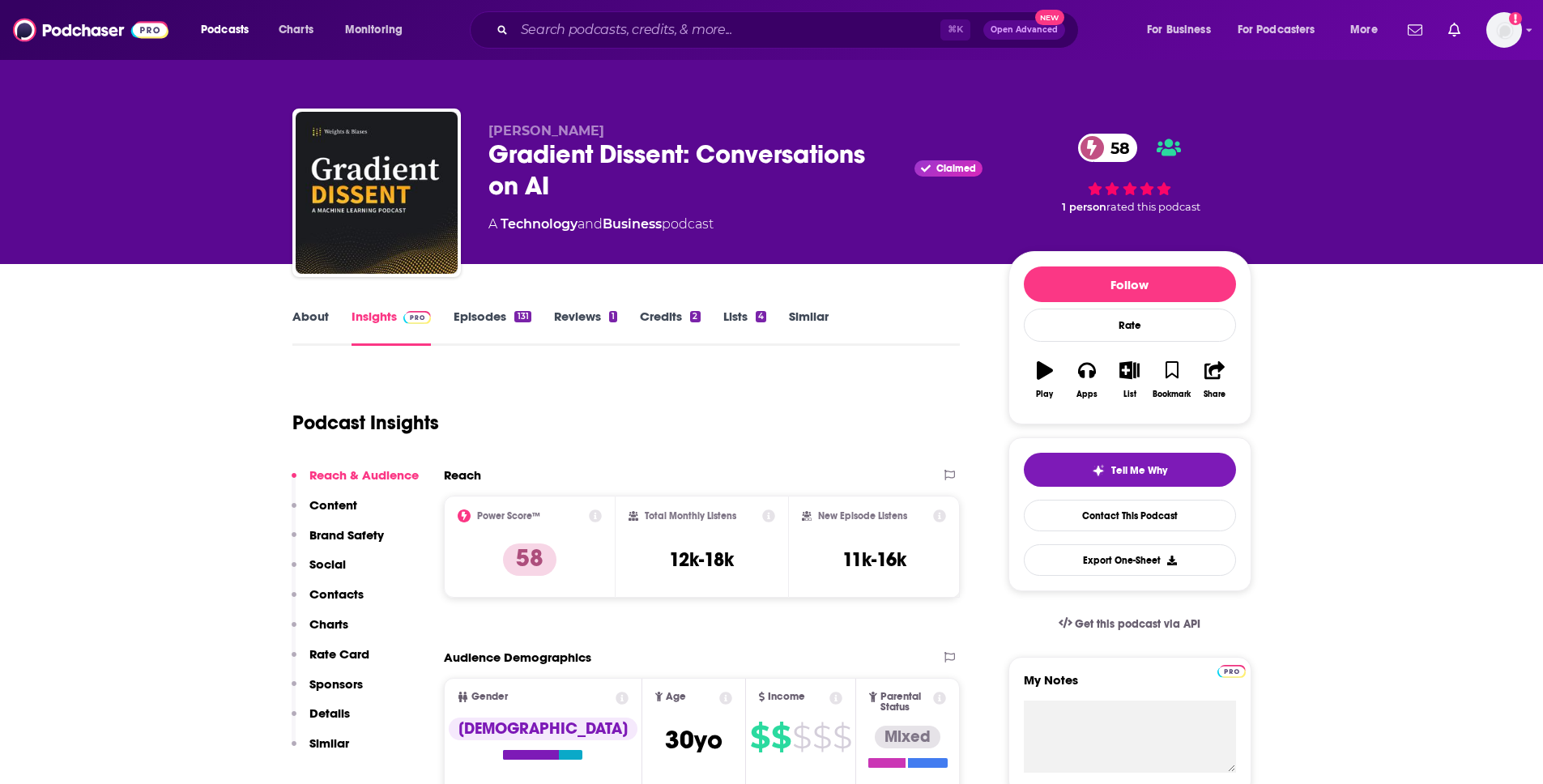
click at [523, 143] on div "Gradient Dissent: Conversations on AI Claimed 58" at bounding box center [735, 170] width 494 height 63
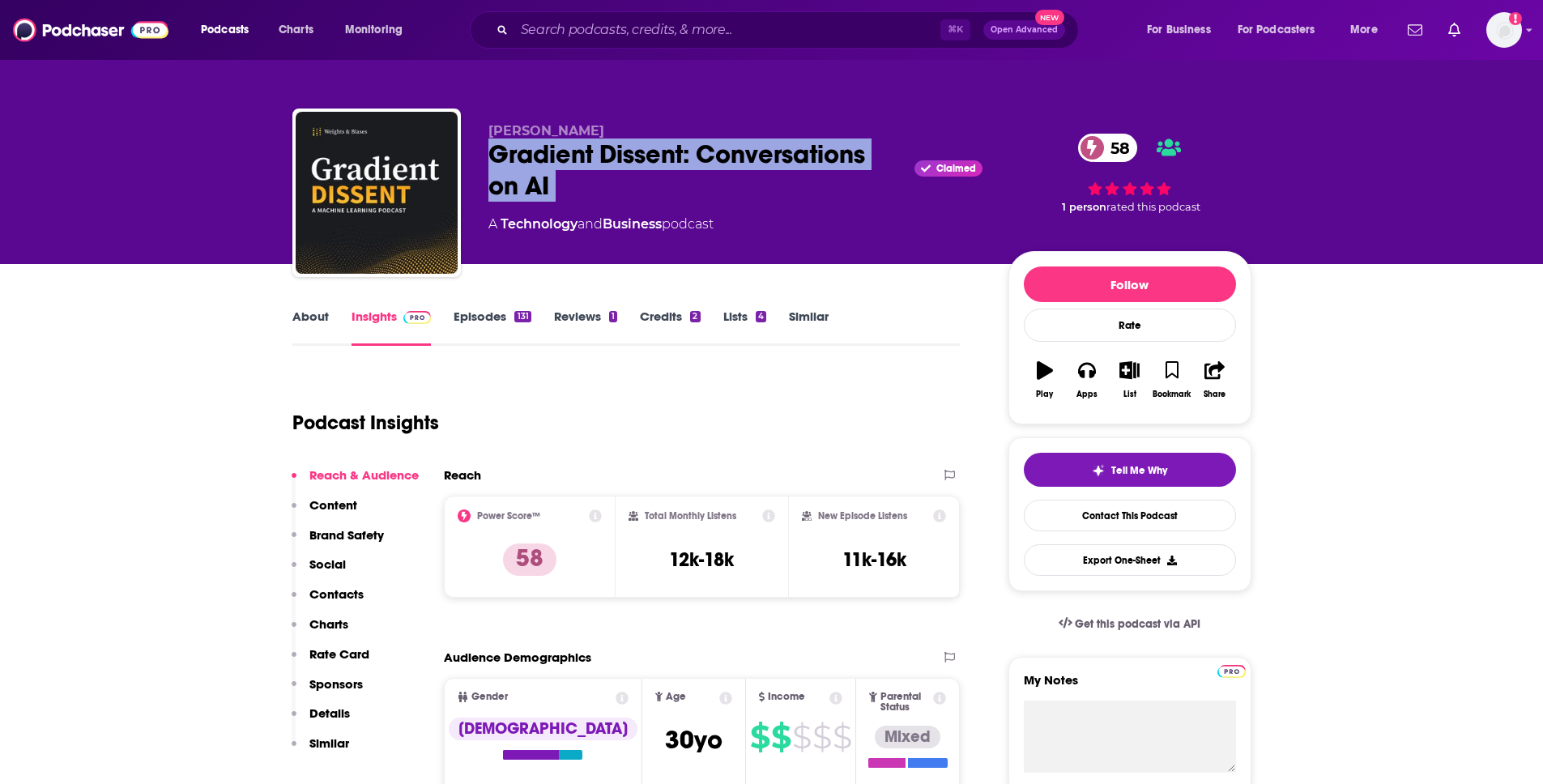
copy div "Gradient Dissent: Conversations on AI"
